Goal: Task Accomplishment & Management: Use online tool/utility

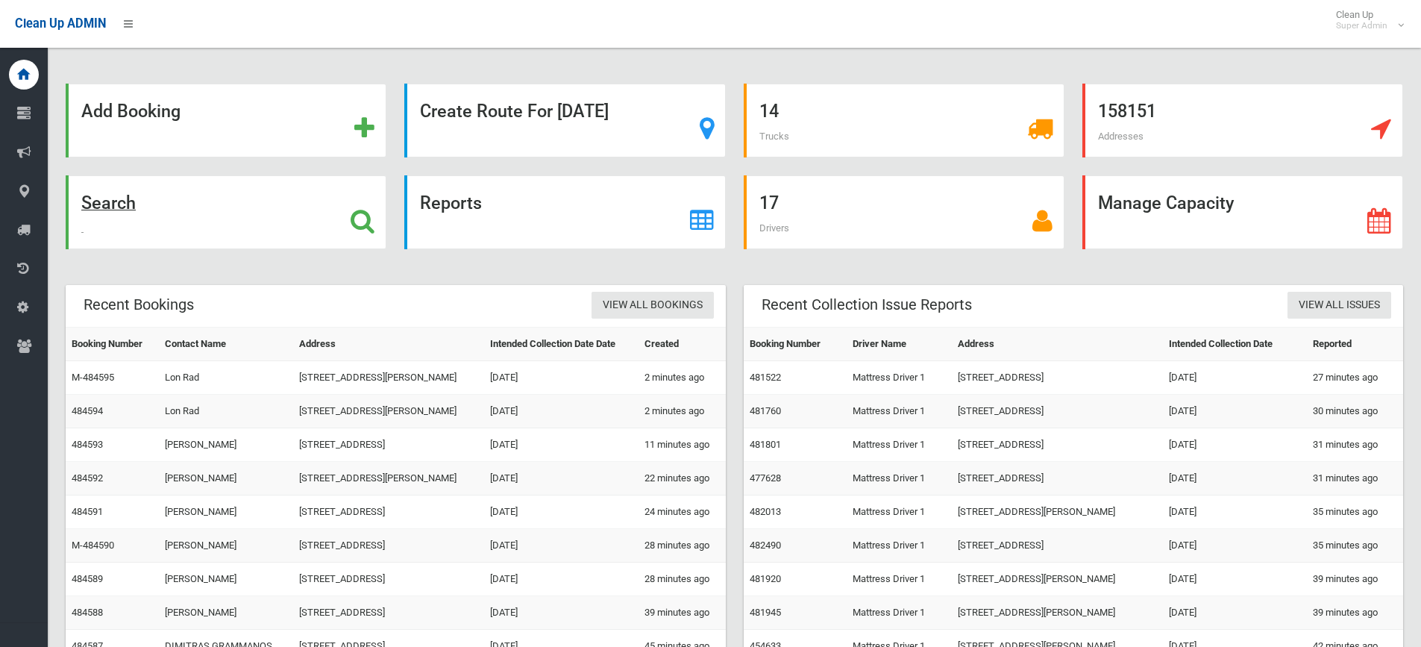
click at [364, 225] on icon at bounding box center [363, 220] width 24 height 25
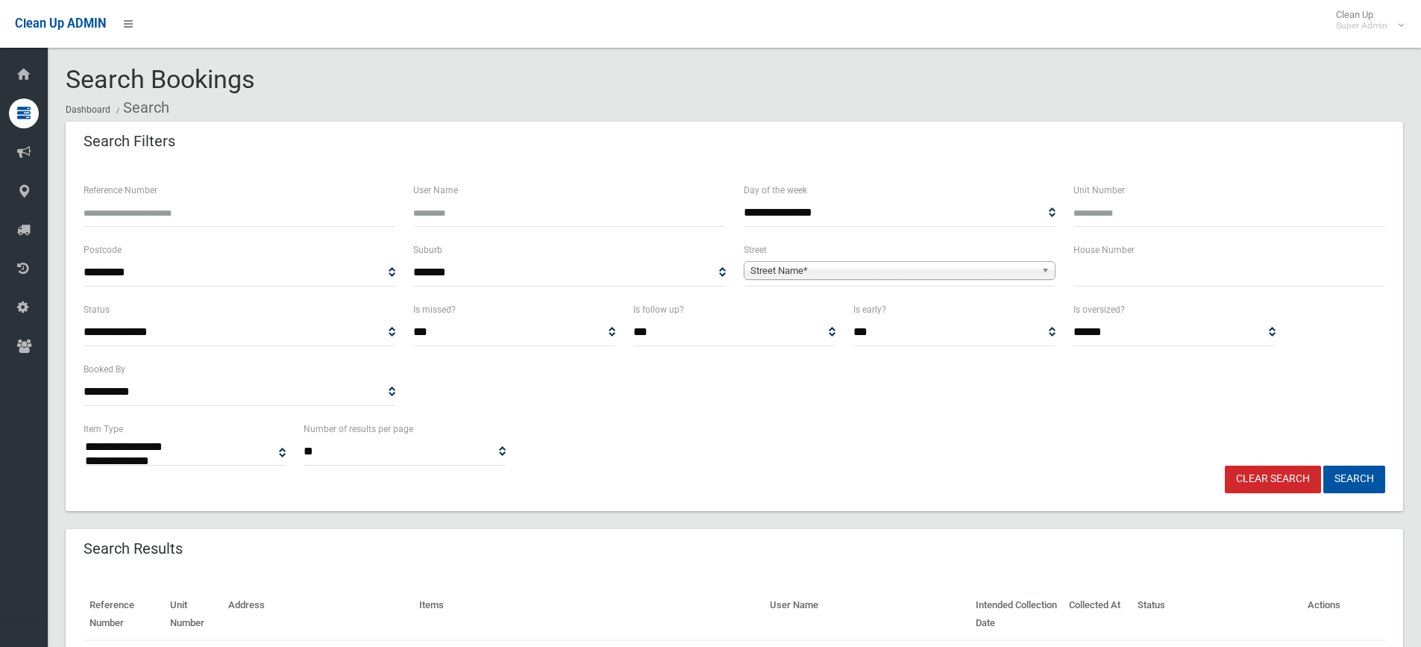
select select
click at [1096, 269] on input "text" at bounding box center [1229, 273] width 312 height 28
type input "**"
click at [913, 269] on span "Street Name*" at bounding box center [892, 271] width 285 height 18
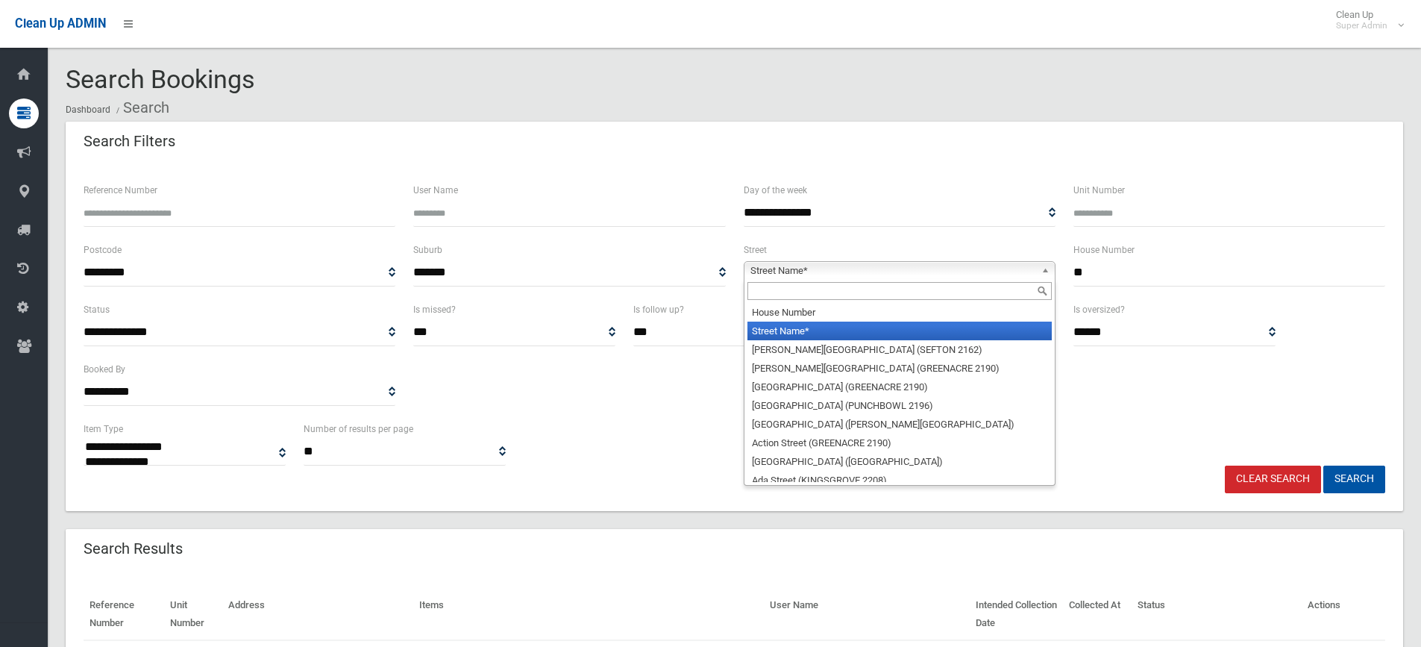
click at [857, 290] on input "text" at bounding box center [899, 291] width 304 height 18
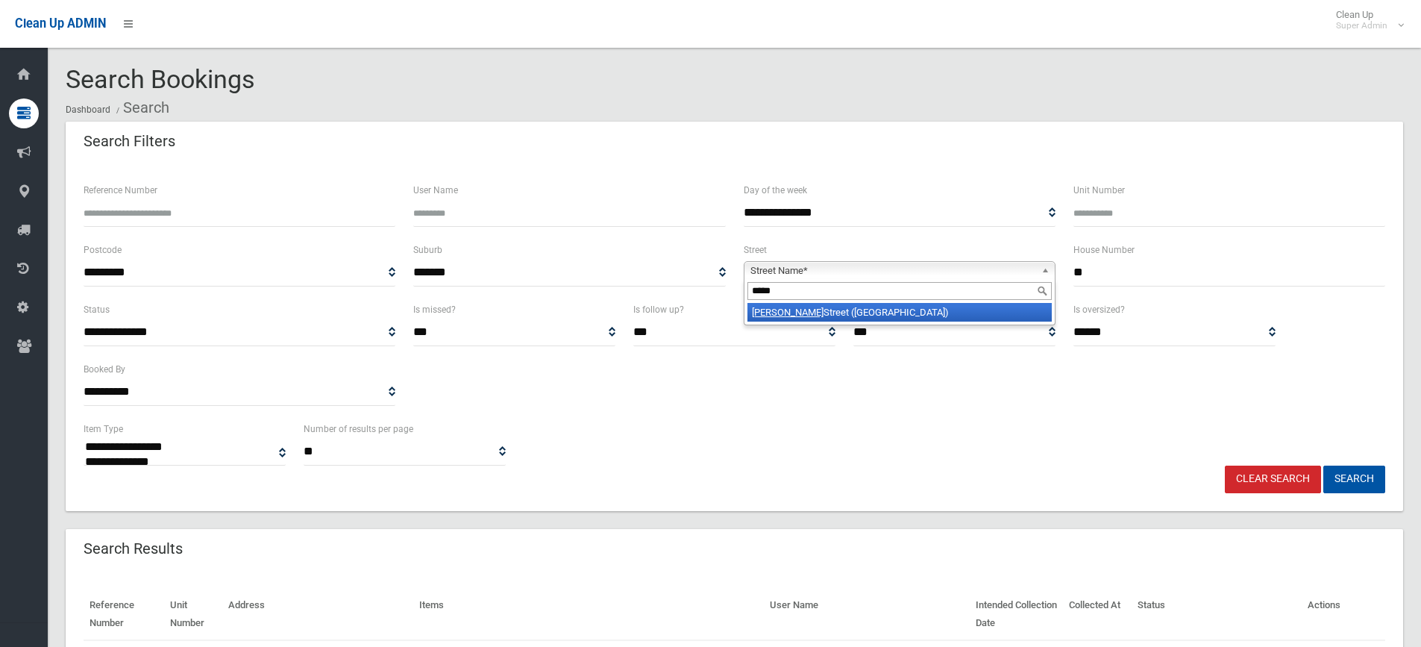
type input "*****"
click at [819, 307] on li "[GEOGRAPHIC_DATA] ([GEOGRAPHIC_DATA])" at bounding box center [899, 312] width 304 height 19
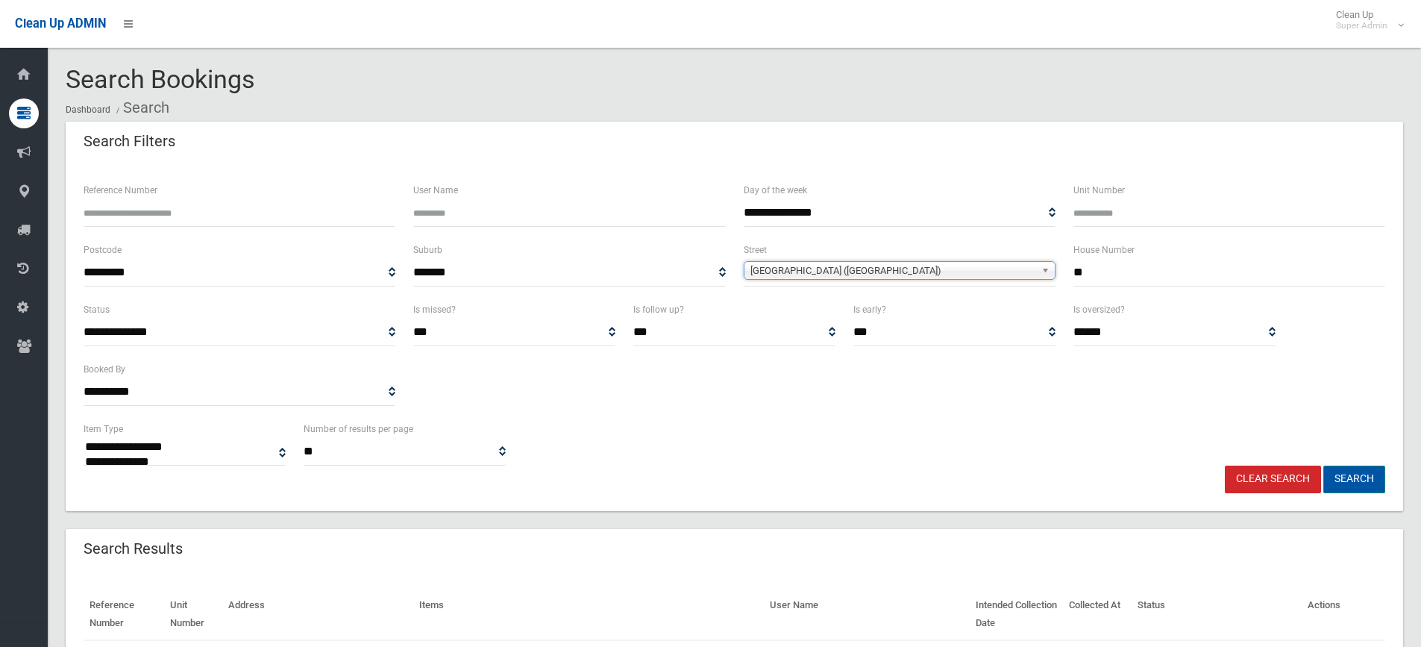
click at [1364, 480] on button "Search" at bounding box center [1354, 479] width 62 height 28
select select
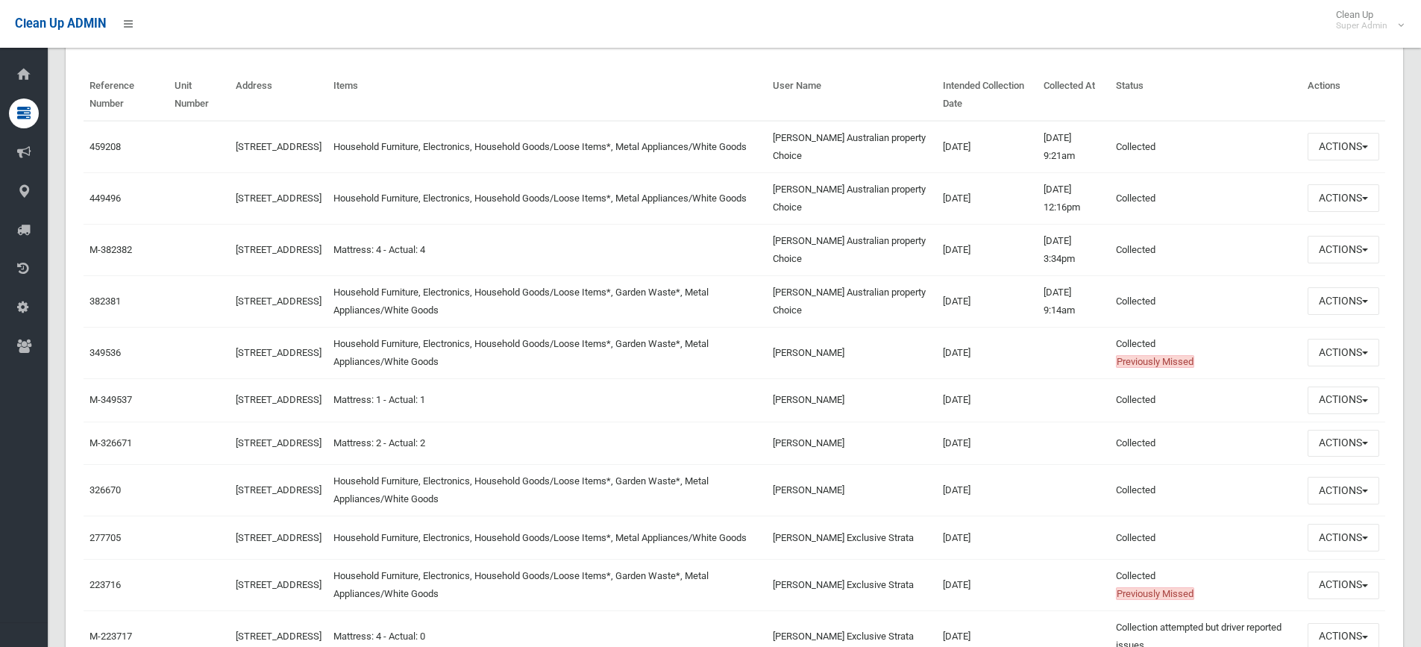
scroll to position [522, 0]
click at [1331, 140] on button "Actions" at bounding box center [1344, 144] width 72 height 28
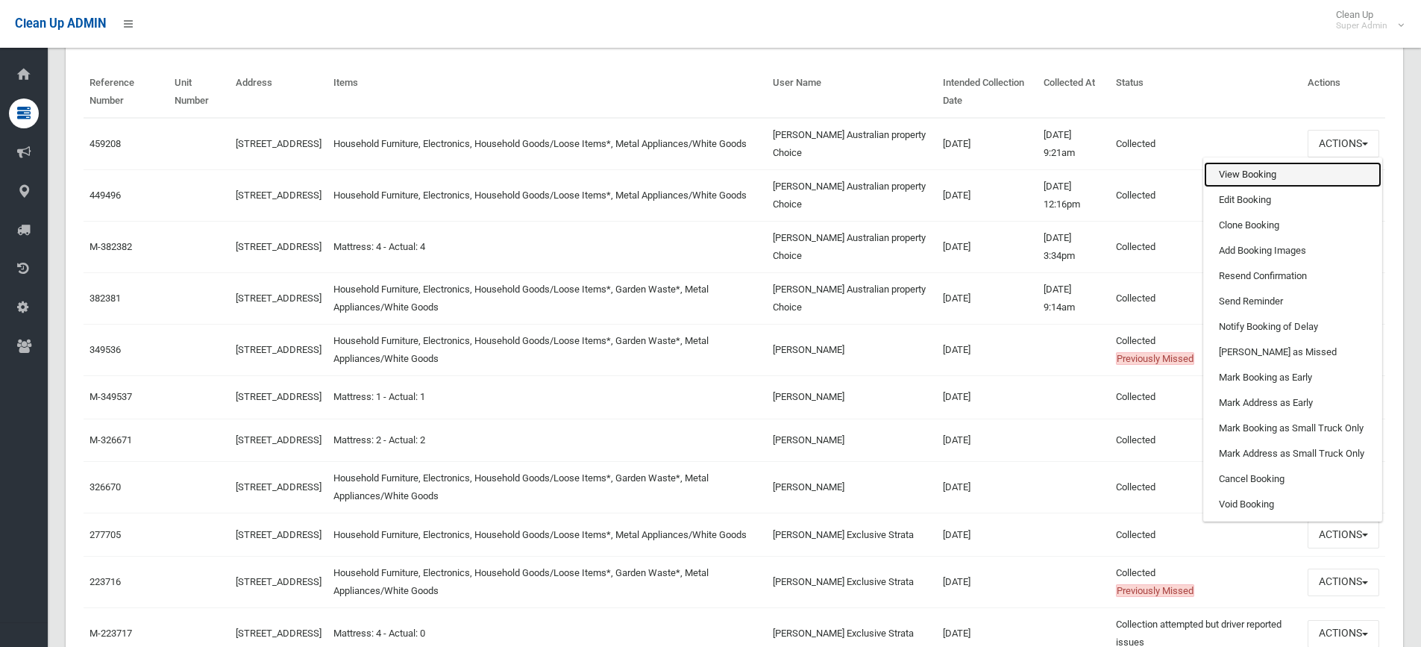
click at [1251, 175] on link "View Booking" at bounding box center [1293, 174] width 178 height 25
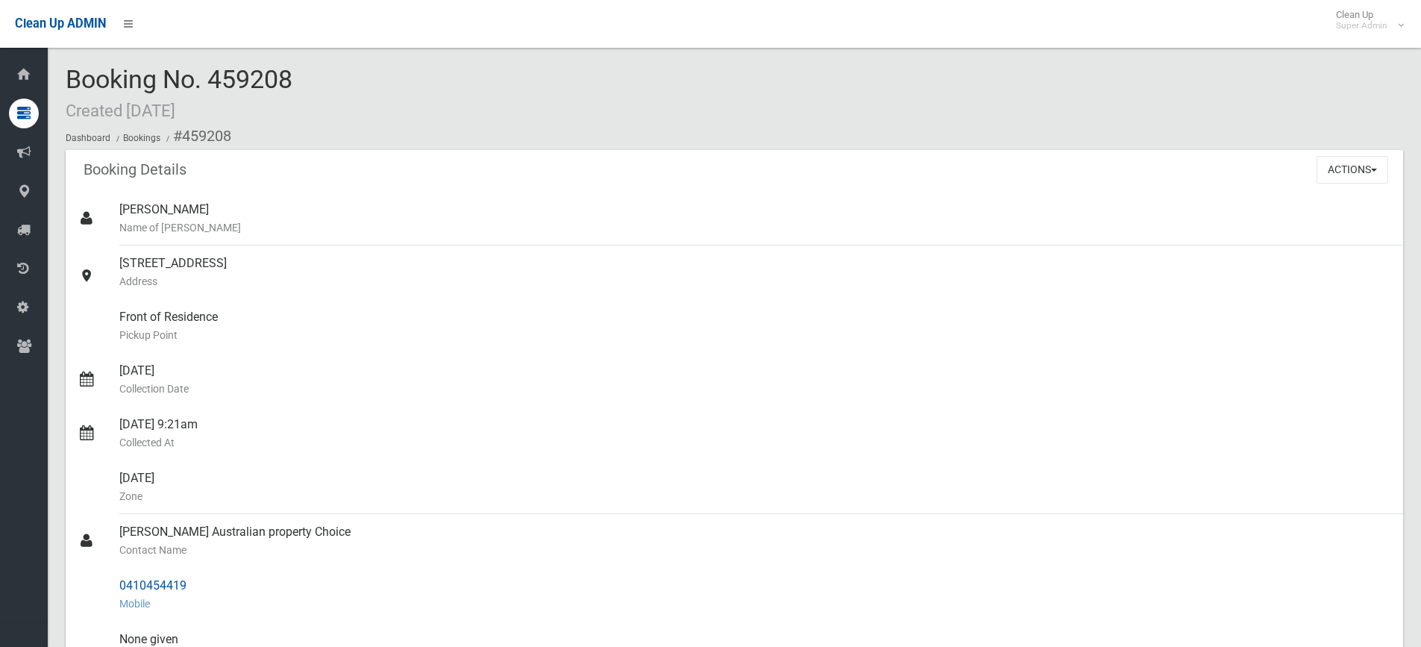
scroll to position [373, 0]
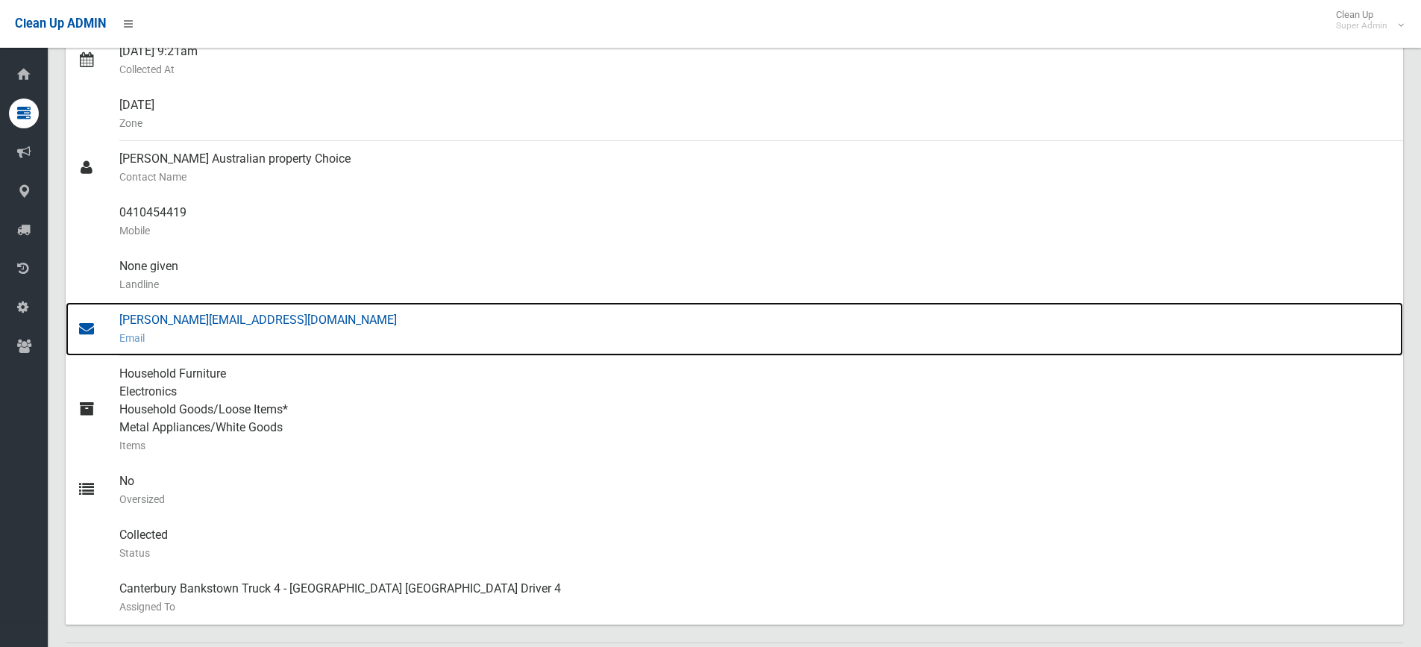
click at [194, 319] on div "sam@australianpropertychoice.com.au Email" at bounding box center [755, 329] width 1272 height 54
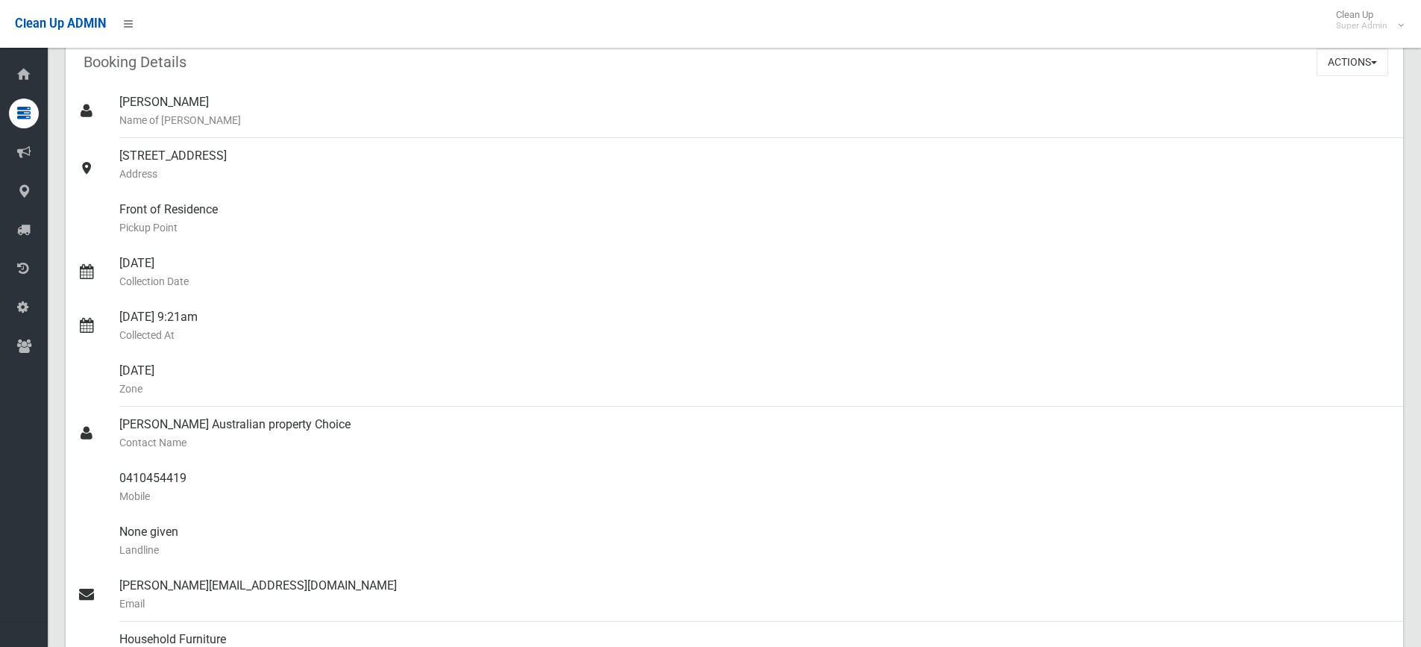
scroll to position [0, 0]
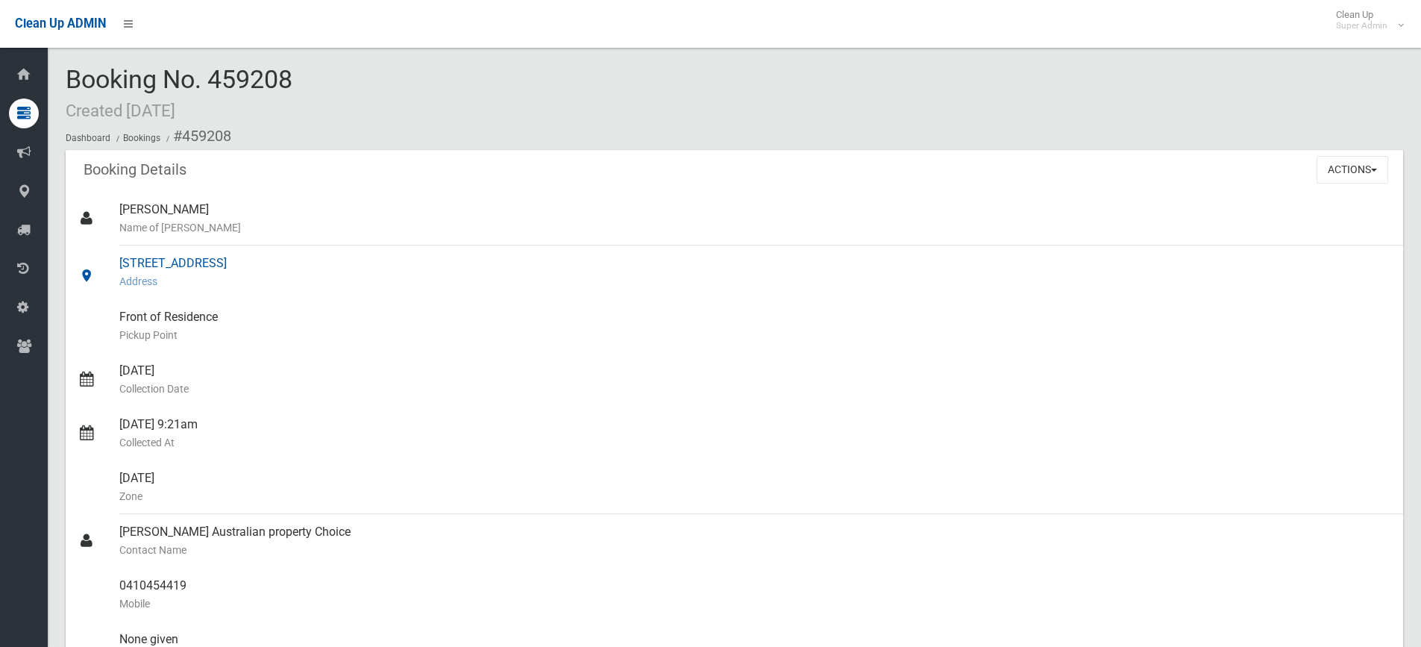
drag, startPoint x: 119, startPoint y: 259, endPoint x: 259, endPoint y: 261, distance: 139.5
click at [259, 261] on div "72 Colin Street, LAKEMBA NSW 2195 Address" at bounding box center [755, 272] width 1272 height 54
copy div "72 Colin Street, LAKEMBA"
click at [437, 69] on div "Booking No. 459208 Created 23/04/2025 Dashboard Bookings #459208" at bounding box center [735, 108] width 1338 height 84
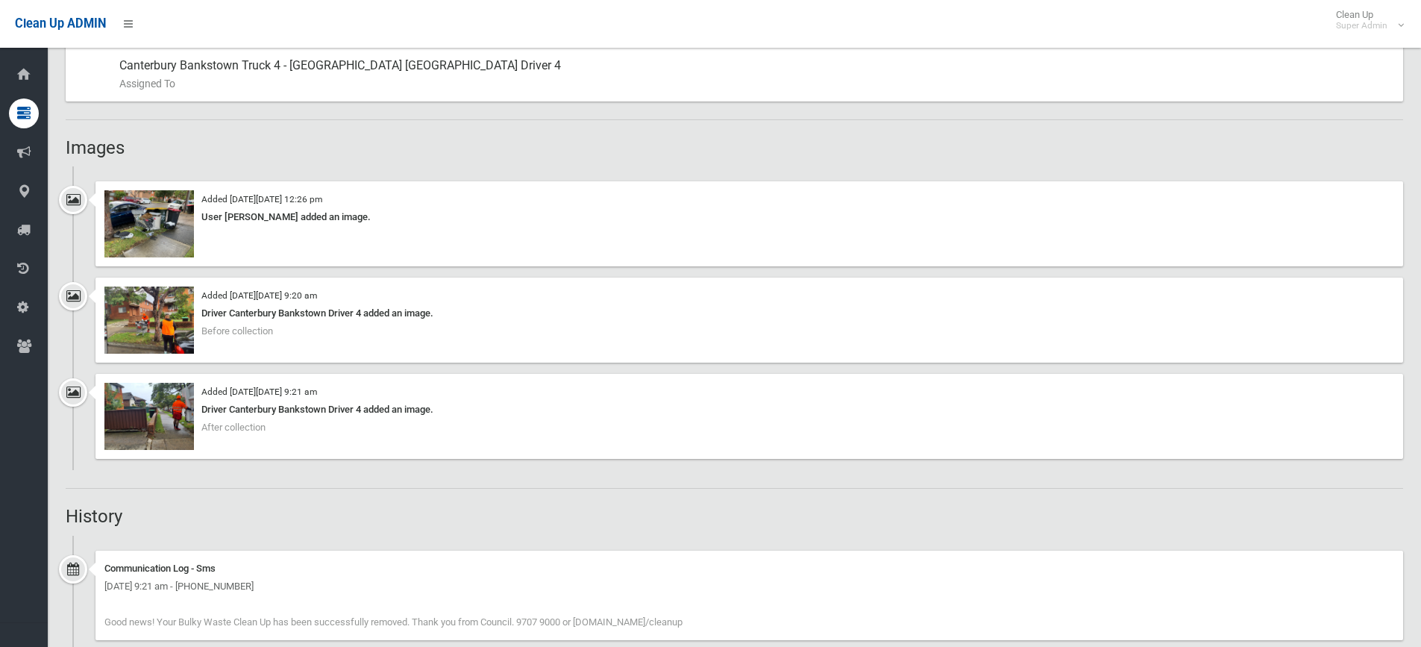
scroll to position [895, 0]
click at [145, 220] on img at bounding box center [149, 224] width 90 height 67
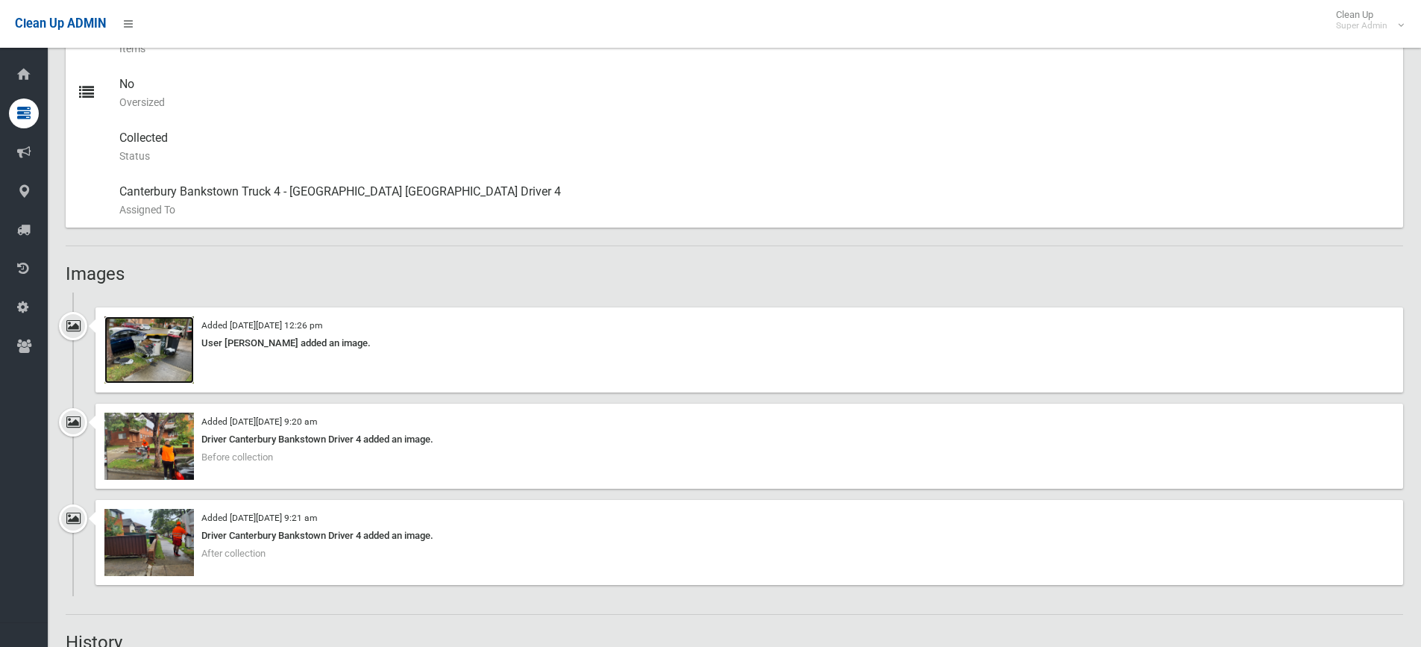
scroll to position [746, 0]
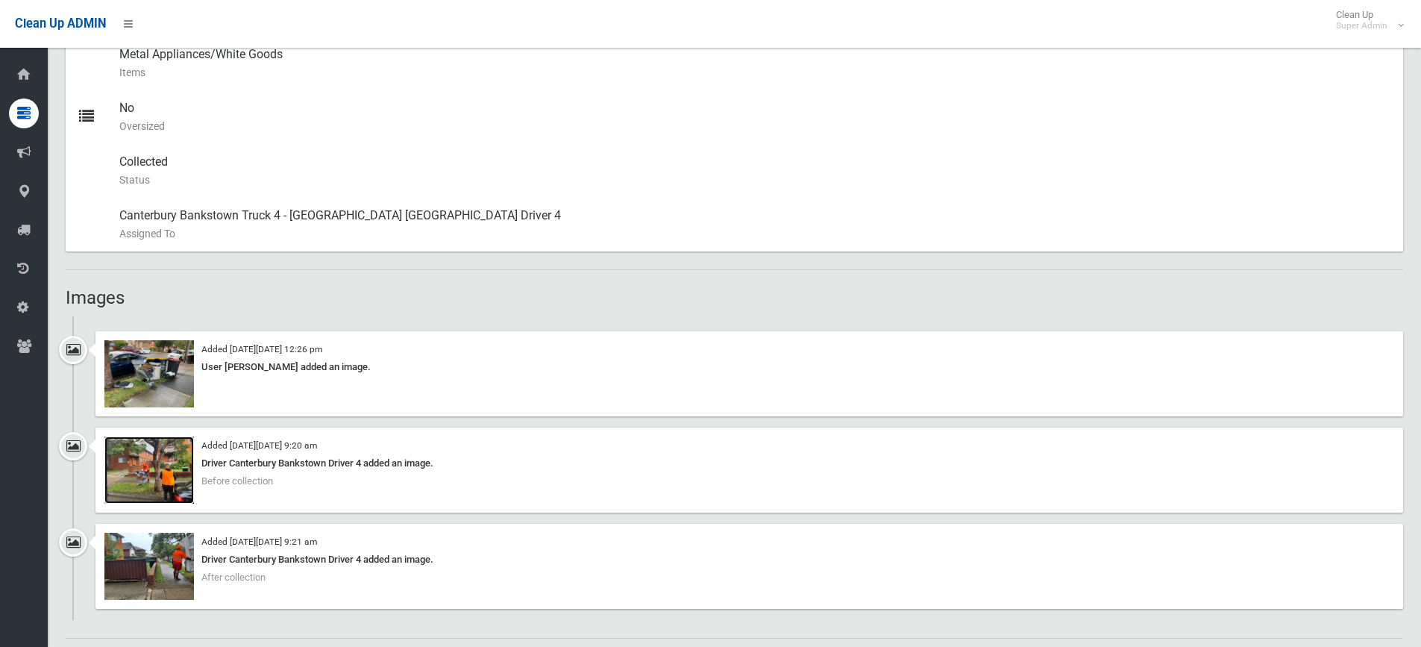
click at [168, 466] on img at bounding box center [149, 469] width 90 height 67
click at [156, 551] on img at bounding box center [149, 566] width 90 height 67
